Goal: Find specific page/section

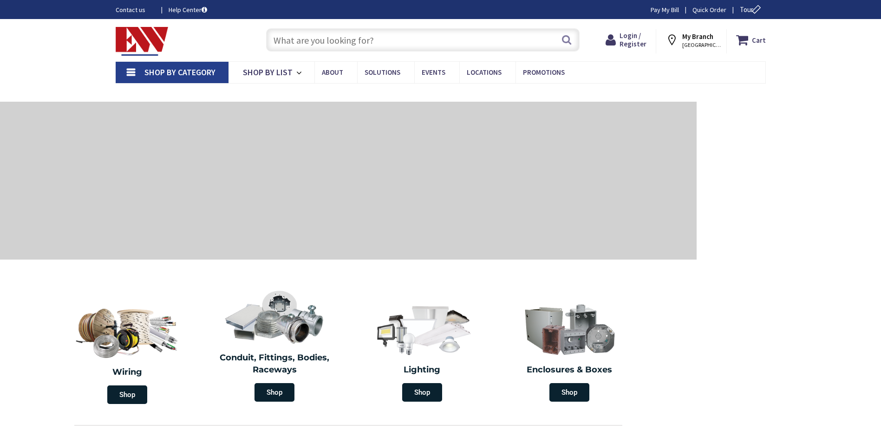
click at [284, 39] on input "text" at bounding box center [422, 39] width 313 height 23
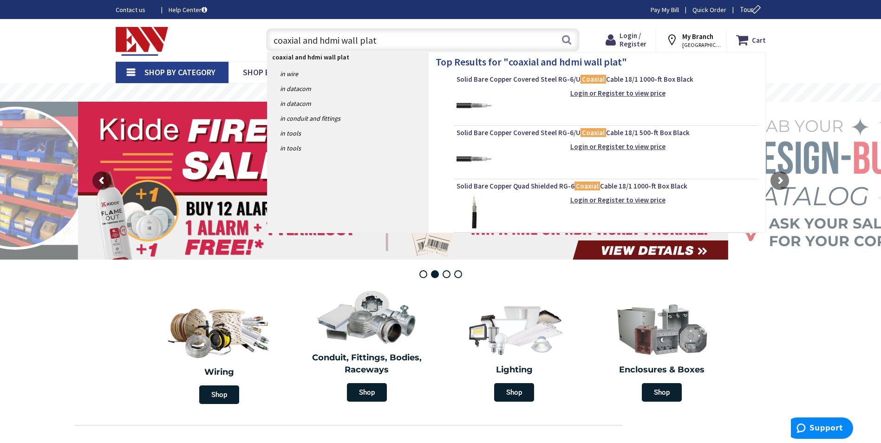
type input "coaxial and hdmi wall plate"
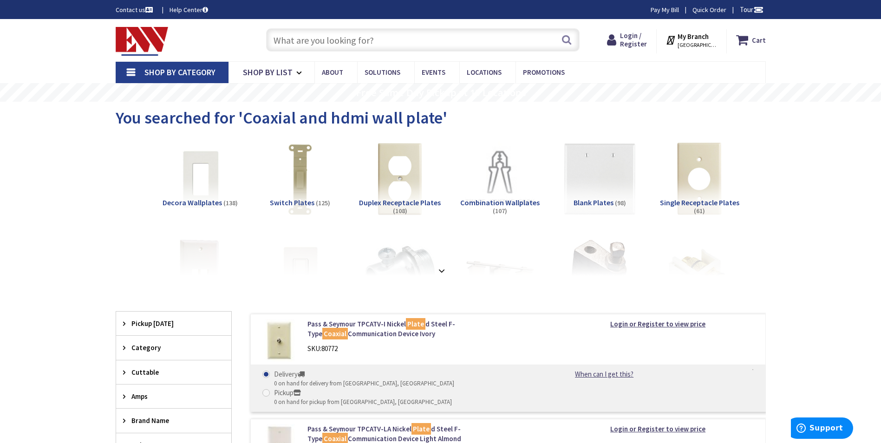
click at [514, 202] on span "Combination Wallplates" at bounding box center [499, 202] width 79 height 9
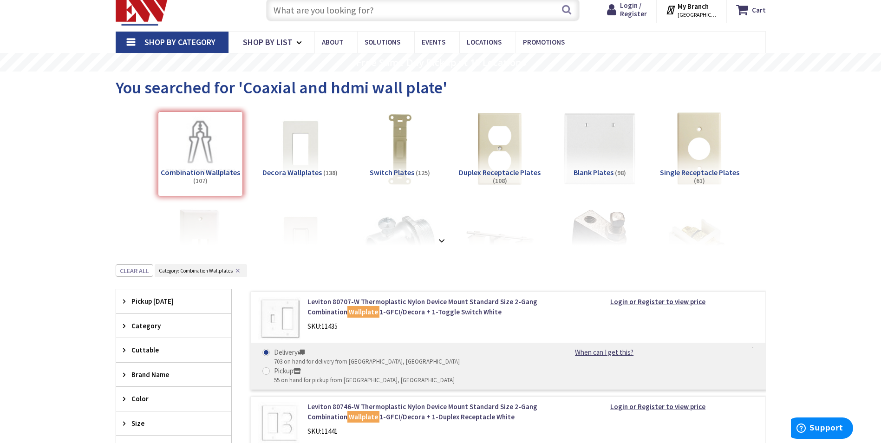
scroll to position [46, 0]
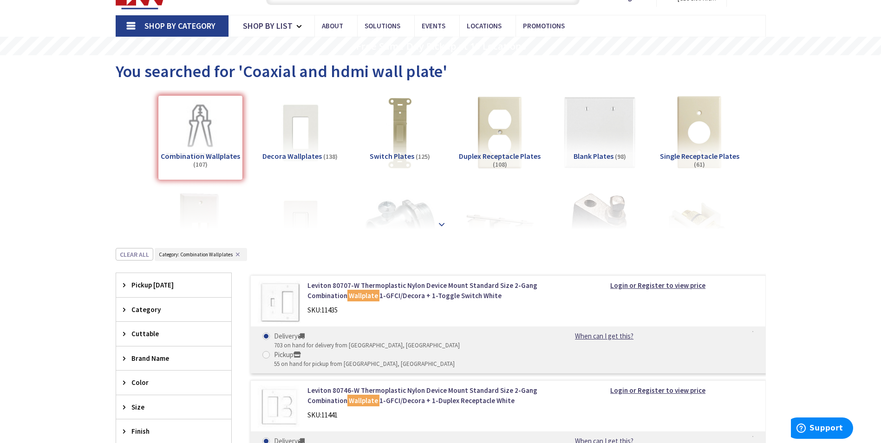
click at [441, 221] on strong at bounding box center [441, 224] width 11 height 10
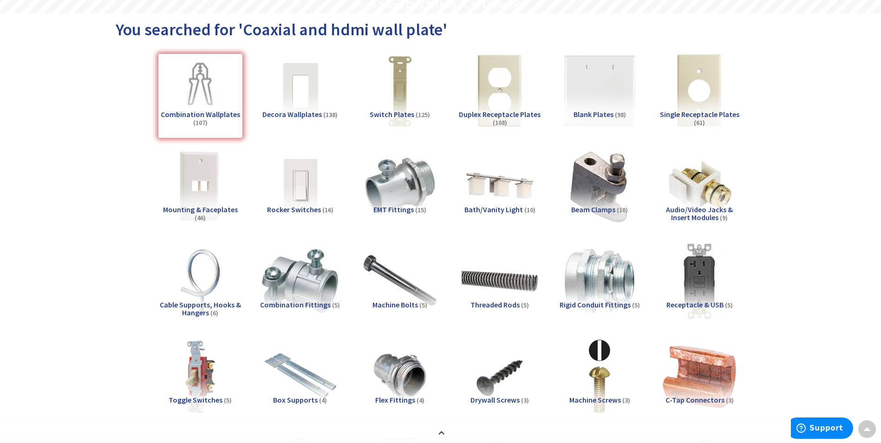
scroll to position [0, 0]
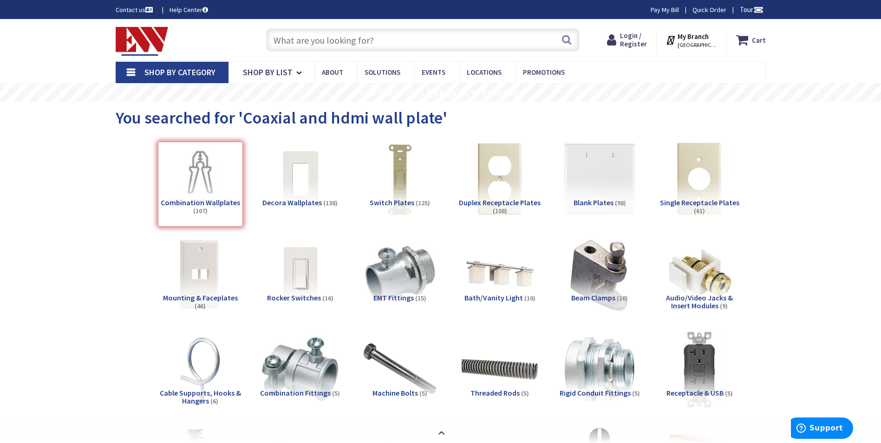
click at [701, 298] on span "Audio/Video Jacks & Insert Modules" at bounding box center [699, 302] width 67 height 18
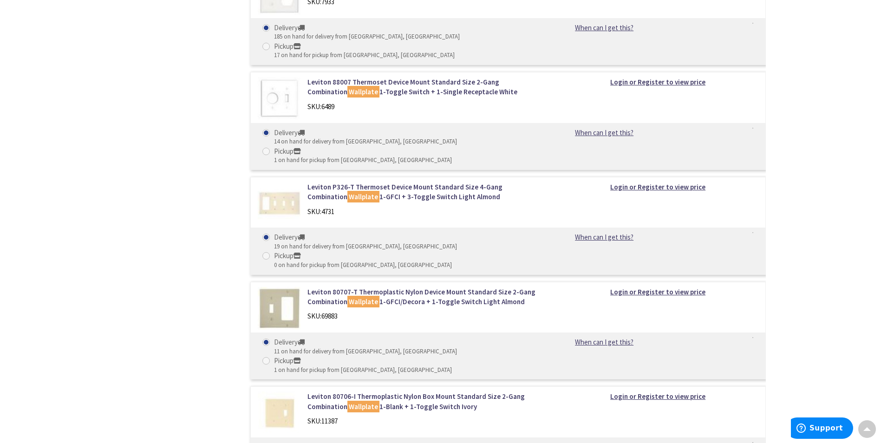
scroll to position [3843, 0]
